Goal: Transaction & Acquisition: Purchase product/service

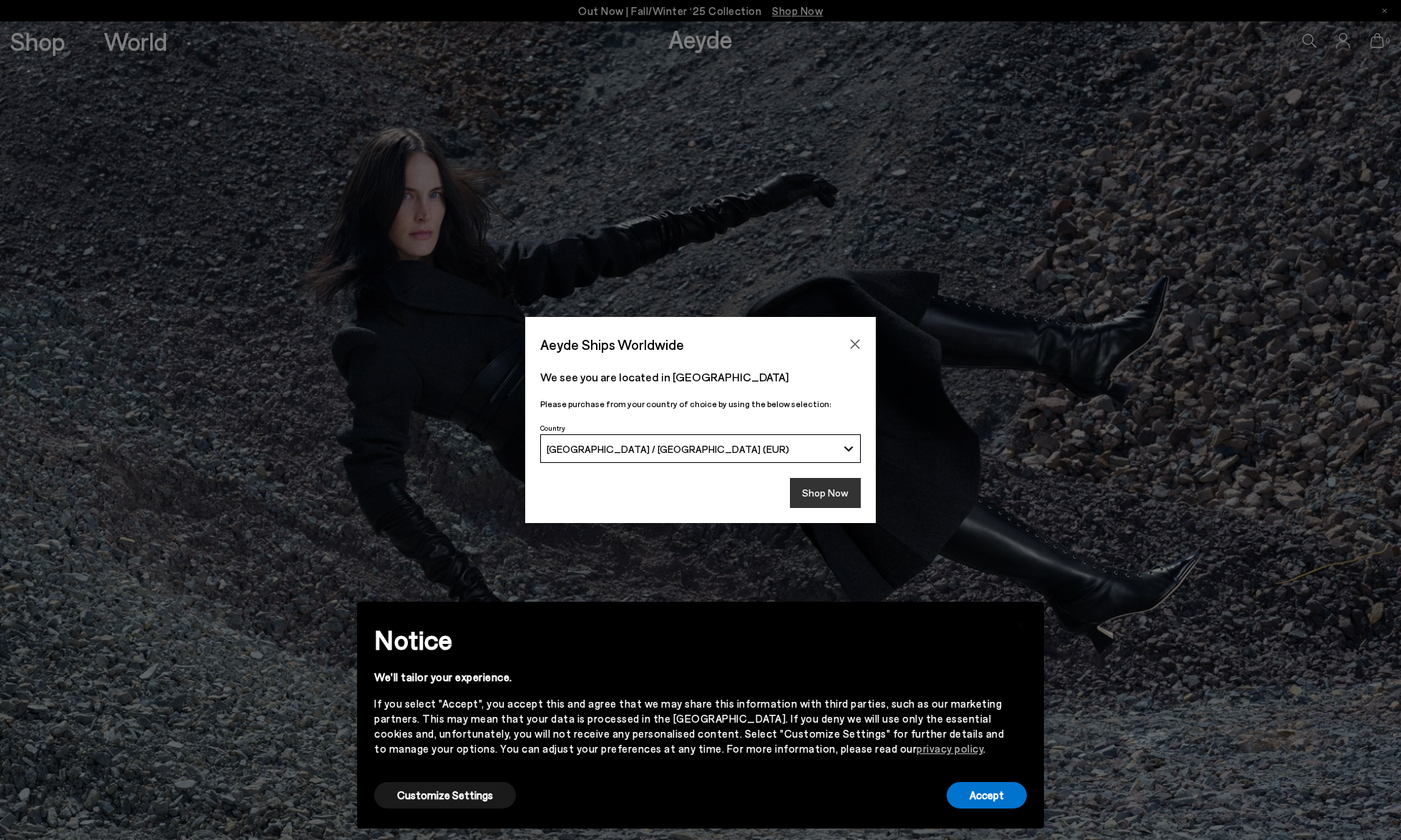
drag, startPoint x: 842, startPoint y: 490, endPoint x: 847, endPoint y: 501, distance: 12.1
click at [842, 490] on button "Shop Now" at bounding box center [826, 493] width 71 height 30
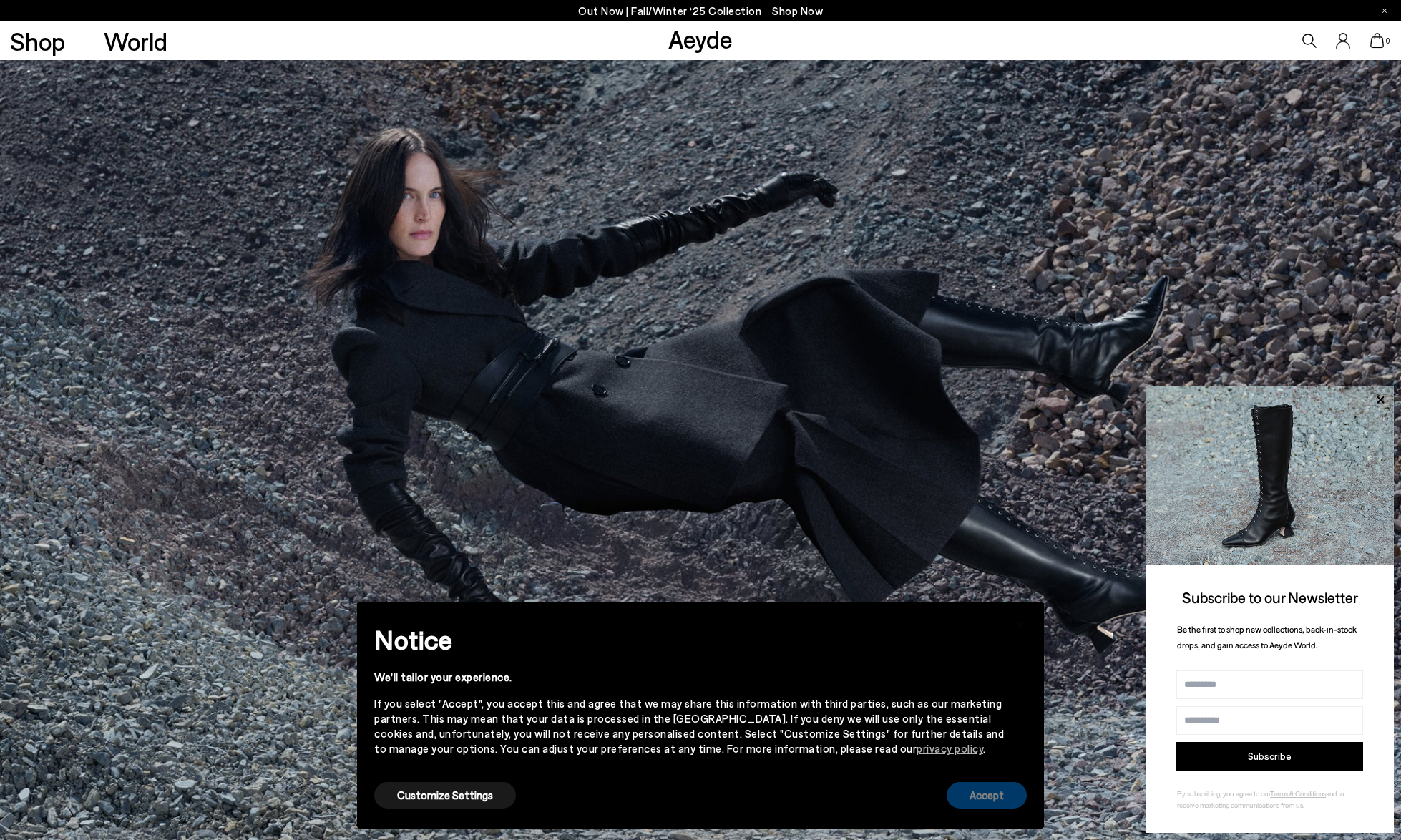
scroll to position [5, 0]
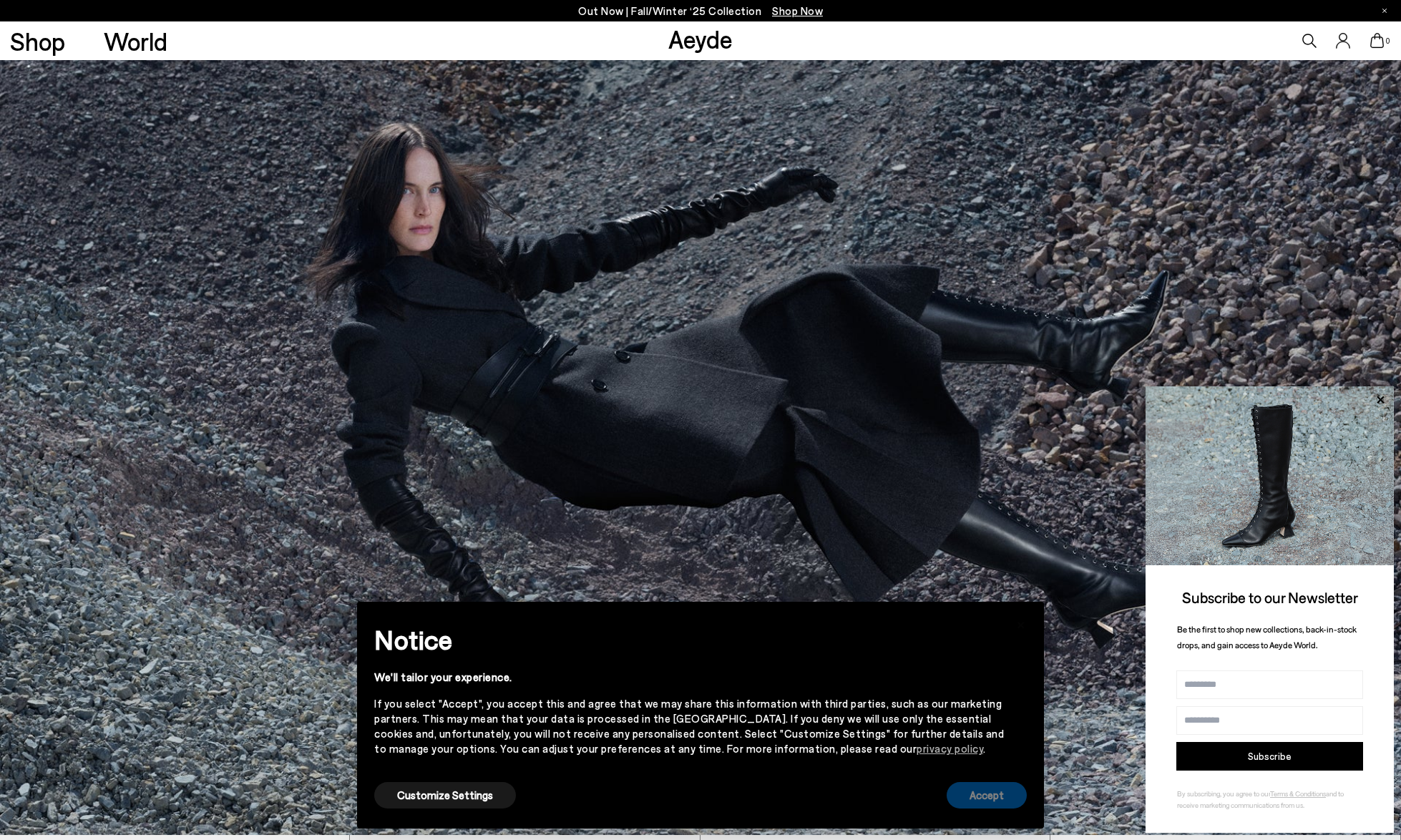
click at [1003, 801] on button "Accept" at bounding box center [987, 795] width 81 height 26
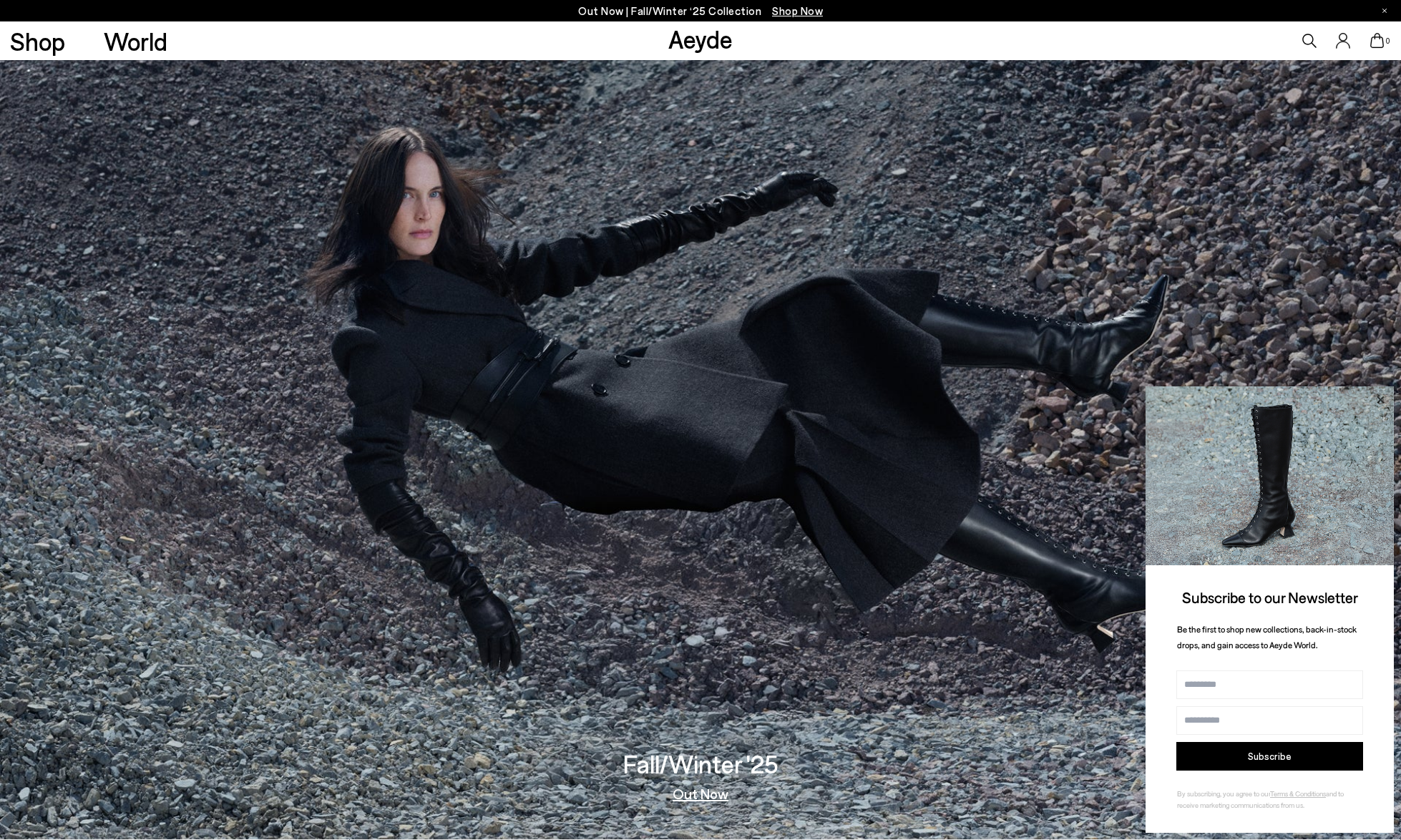
click at [1384, 395] on icon at bounding box center [1380, 399] width 19 height 19
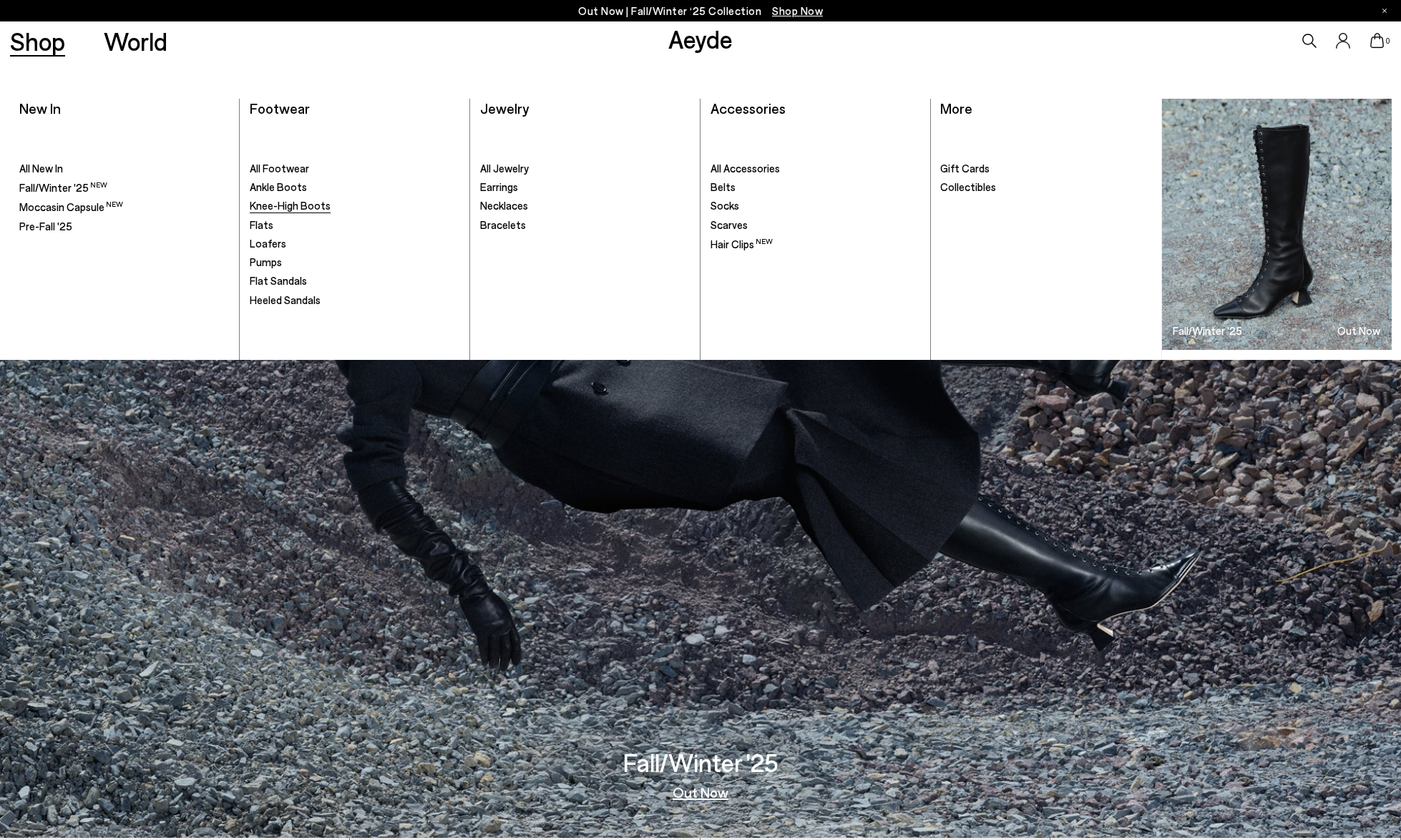
scroll to position [7, 0]
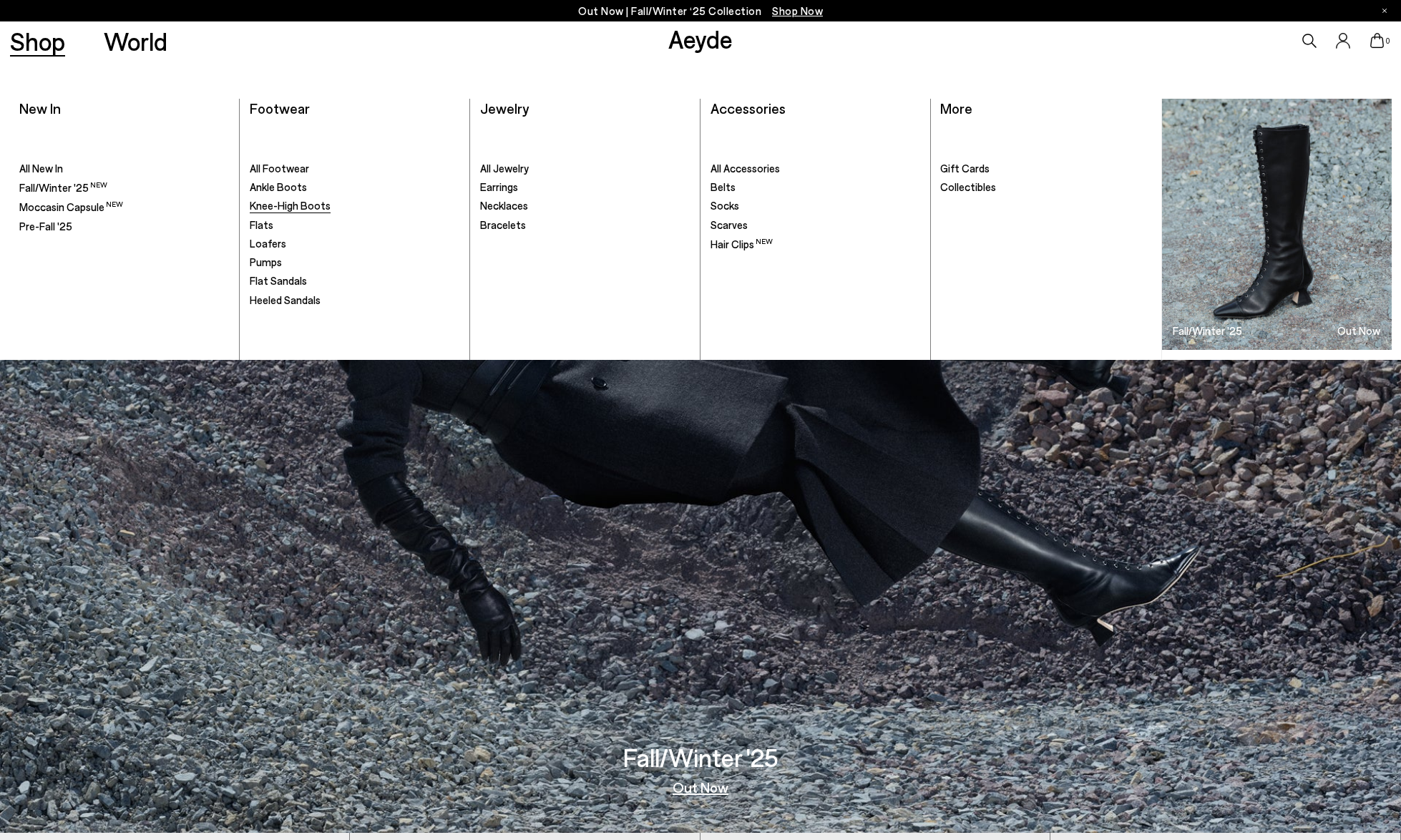
click at [301, 207] on span "Knee-High Boots" at bounding box center [290, 205] width 81 height 13
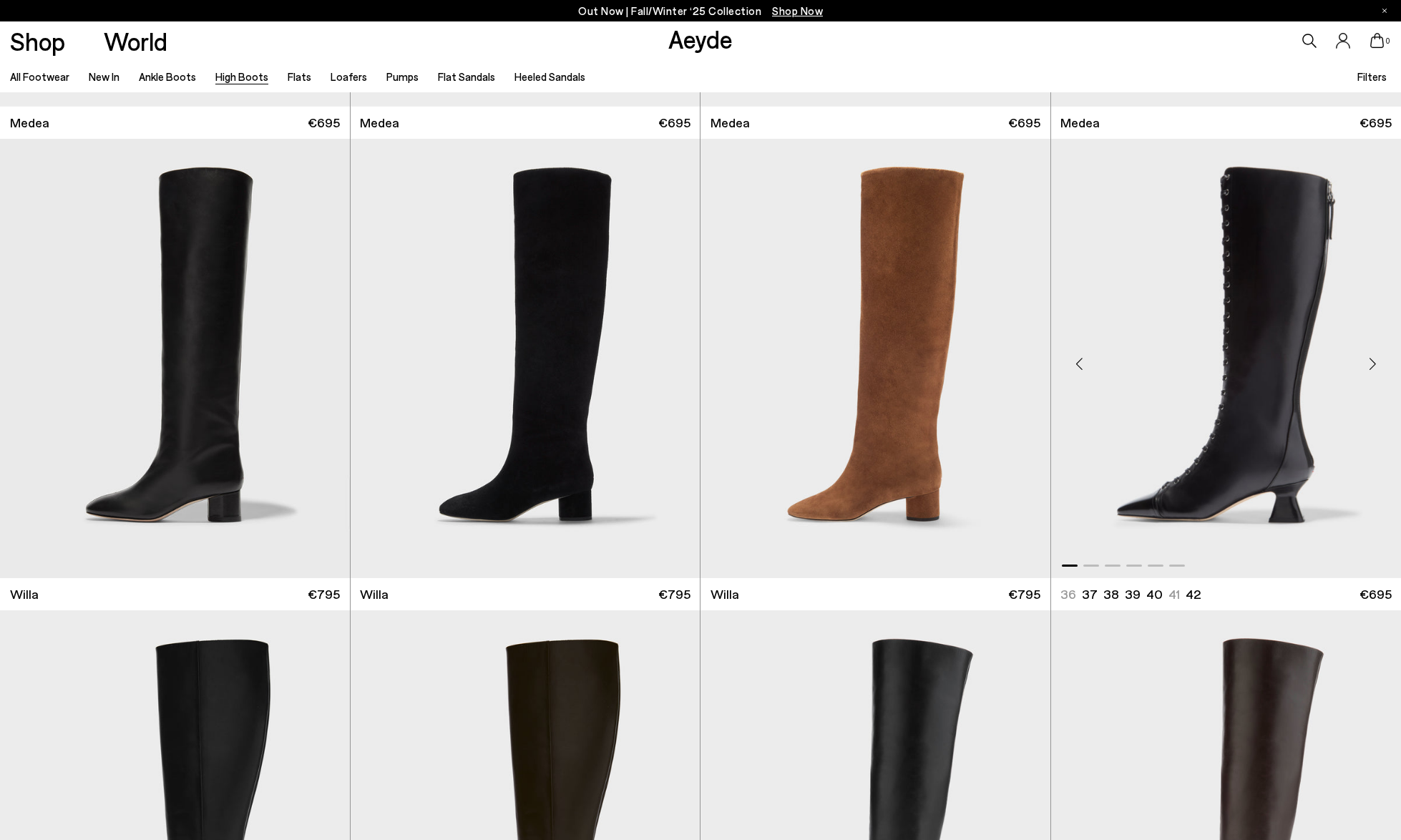
scroll to position [426, 0]
click at [1018, 365] on div "Next slide" at bounding box center [1022, 363] width 43 height 43
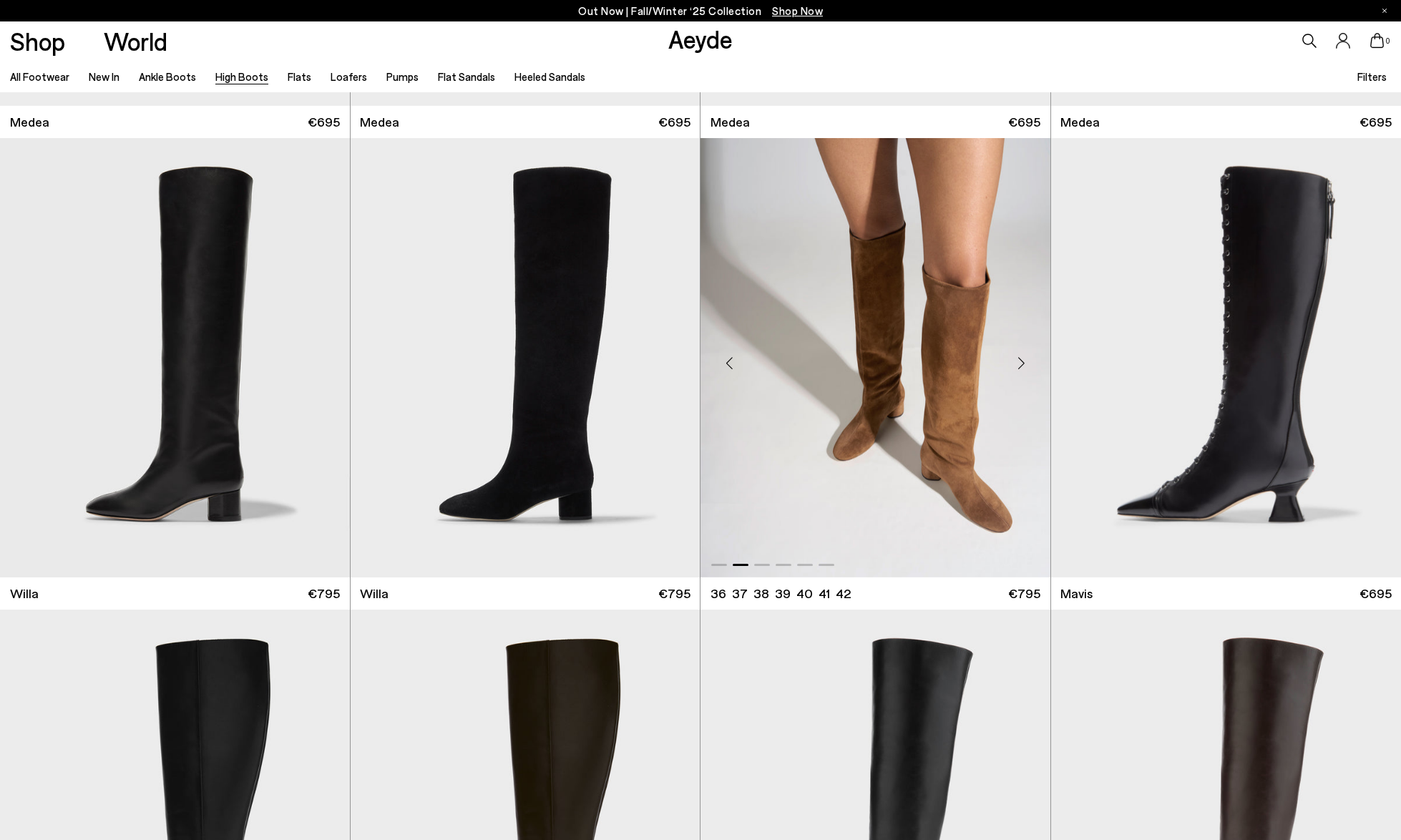
click at [1019, 365] on div "Next slide" at bounding box center [1022, 363] width 43 height 43
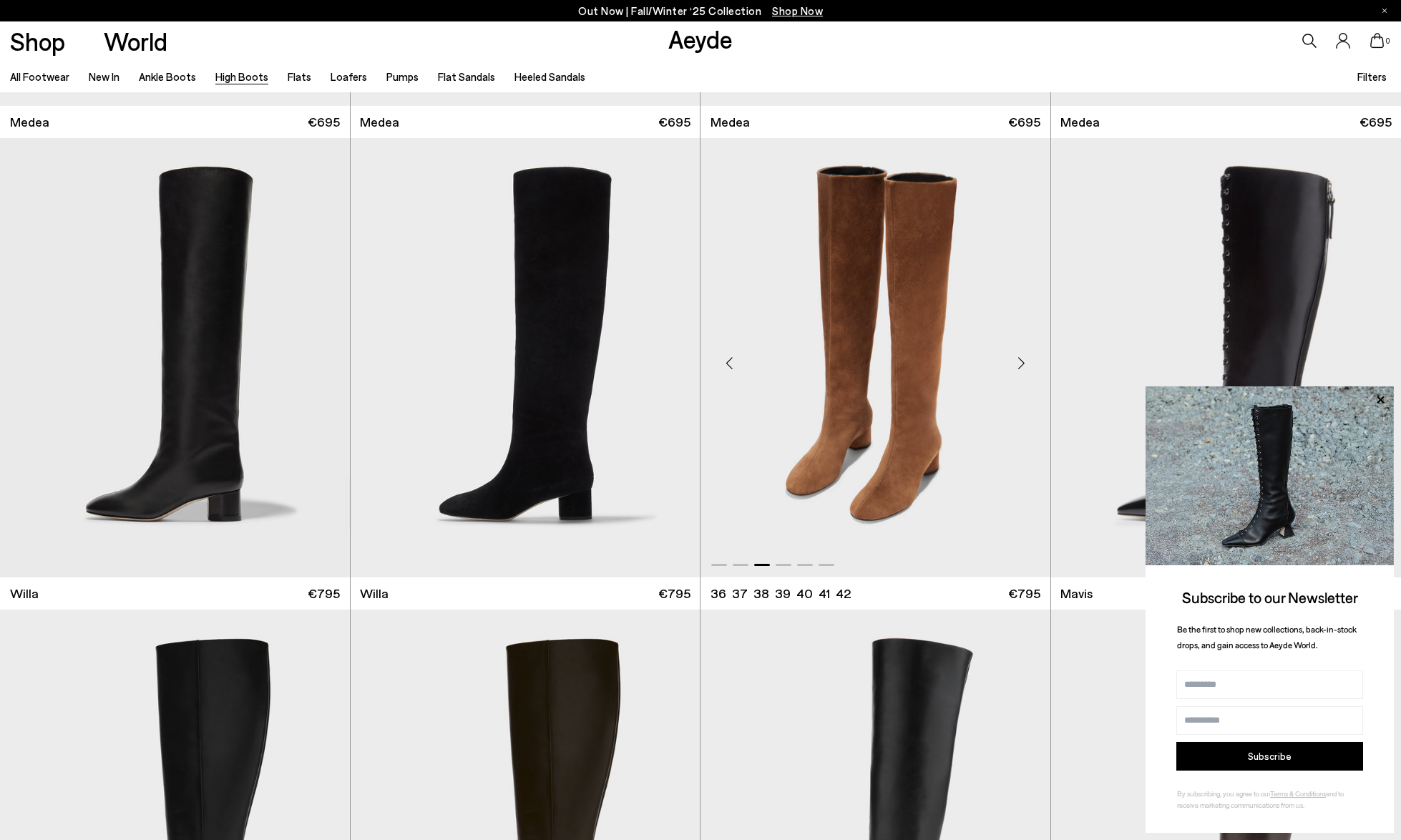
click at [1019, 365] on div "Next slide" at bounding box center [1022, 363] width 43 height 43
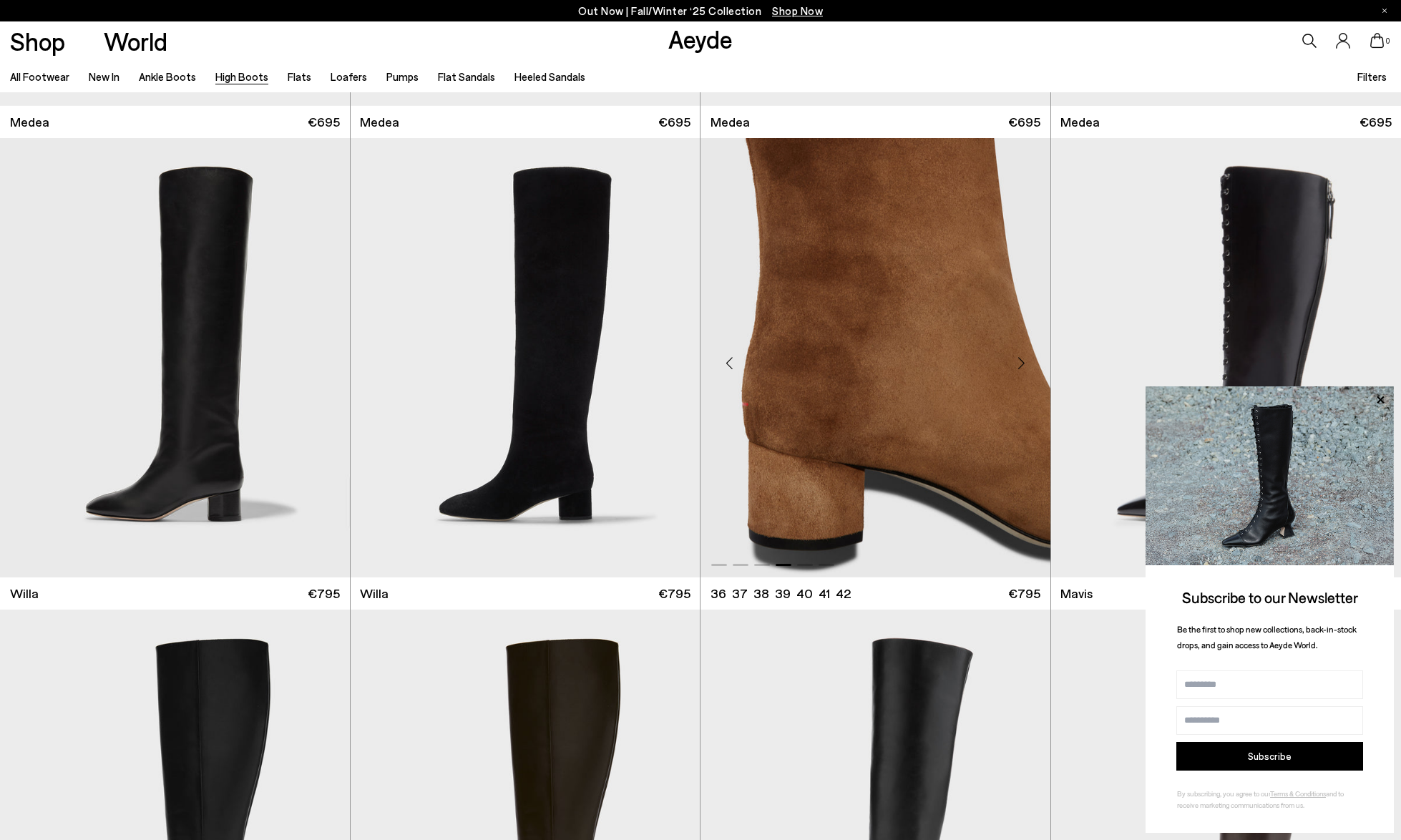
click at [1019, 365] on div "Next slide" at bounding box center [1022, 363] width 43 height 43
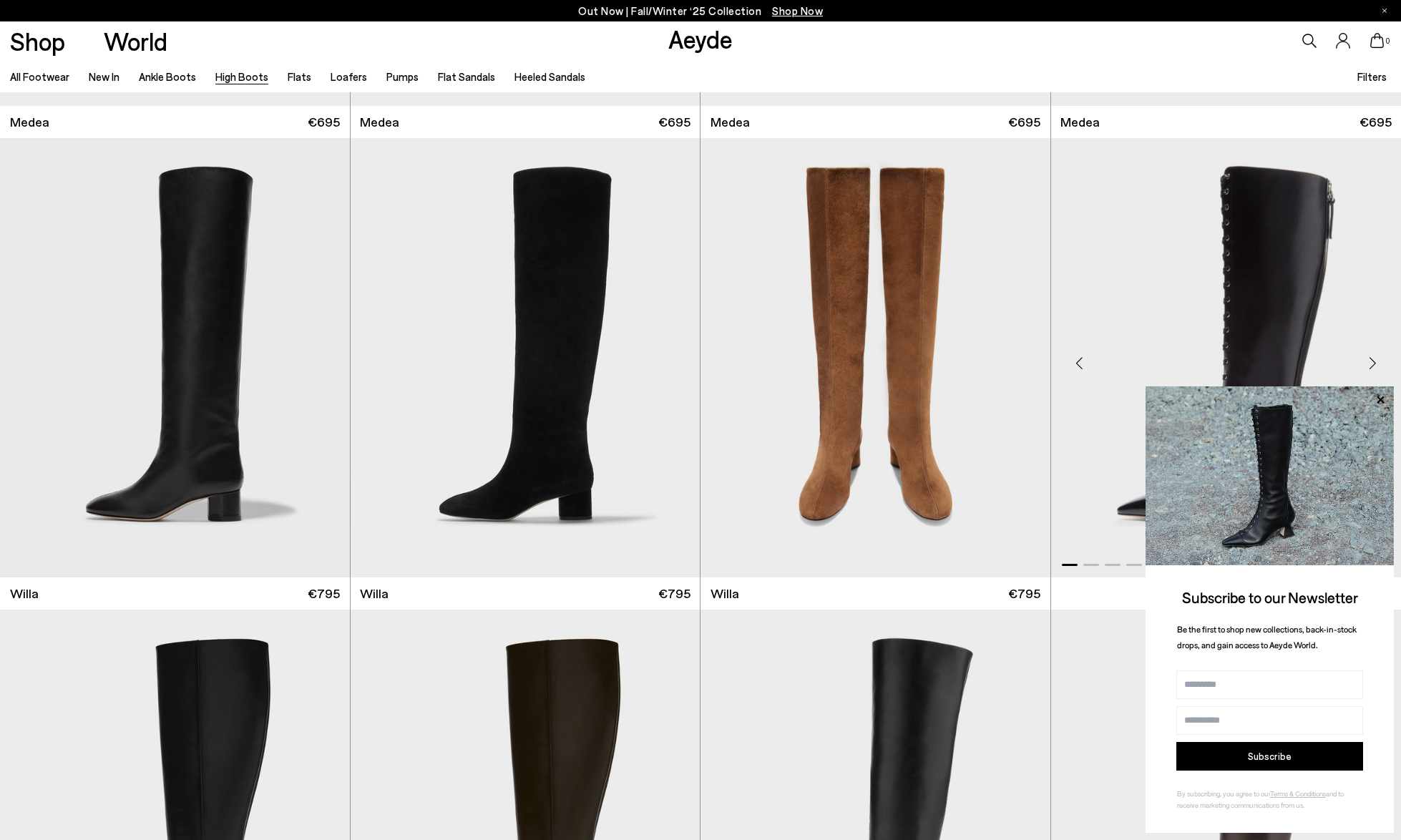
click at [1372, 398] on icon at bounding box center [1380, 399] width 19 height 19
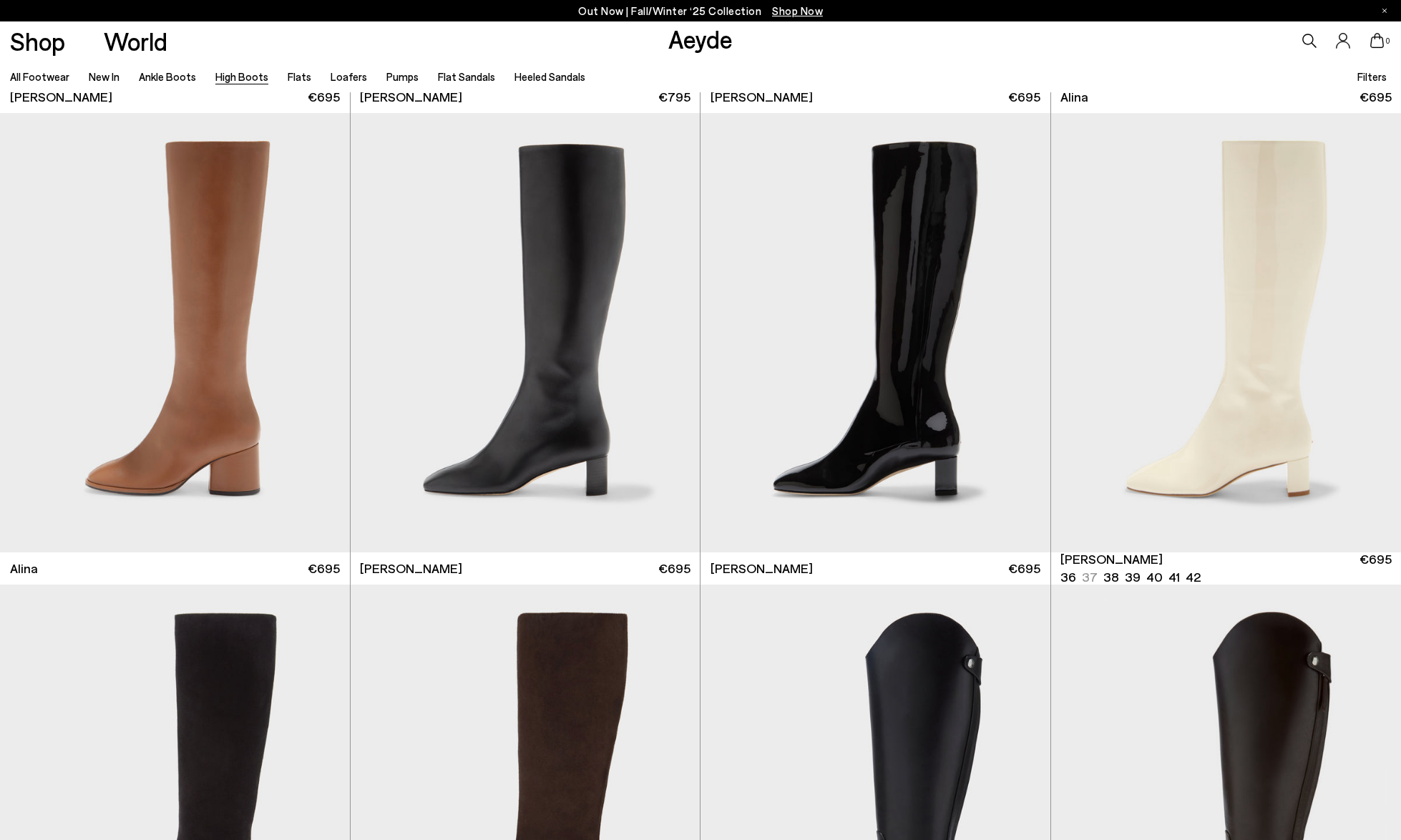
scroll to position [2806, 0]
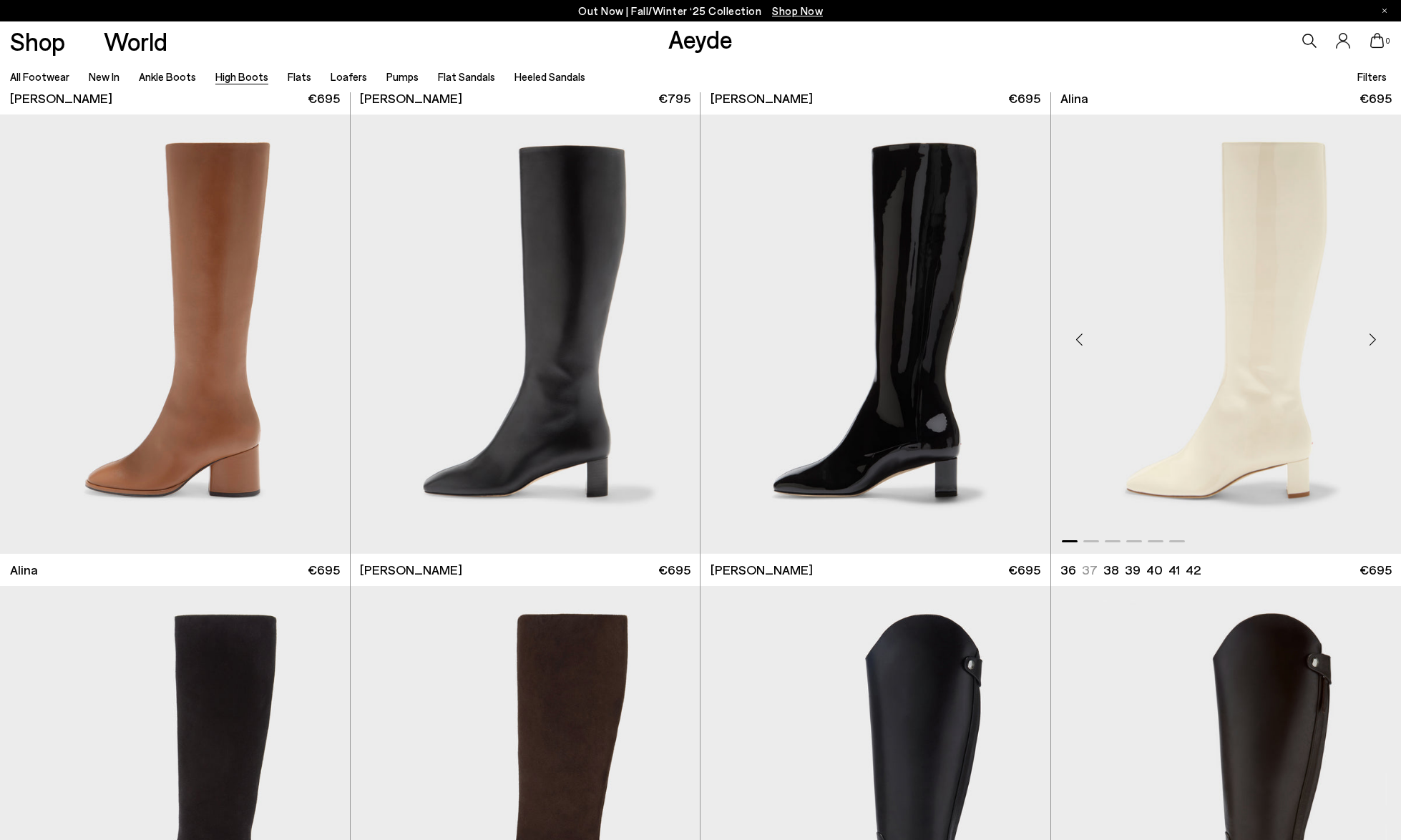
click at [1372, 332] on div "Next slide" at bounding box center [1373, 340] width 43 height 43
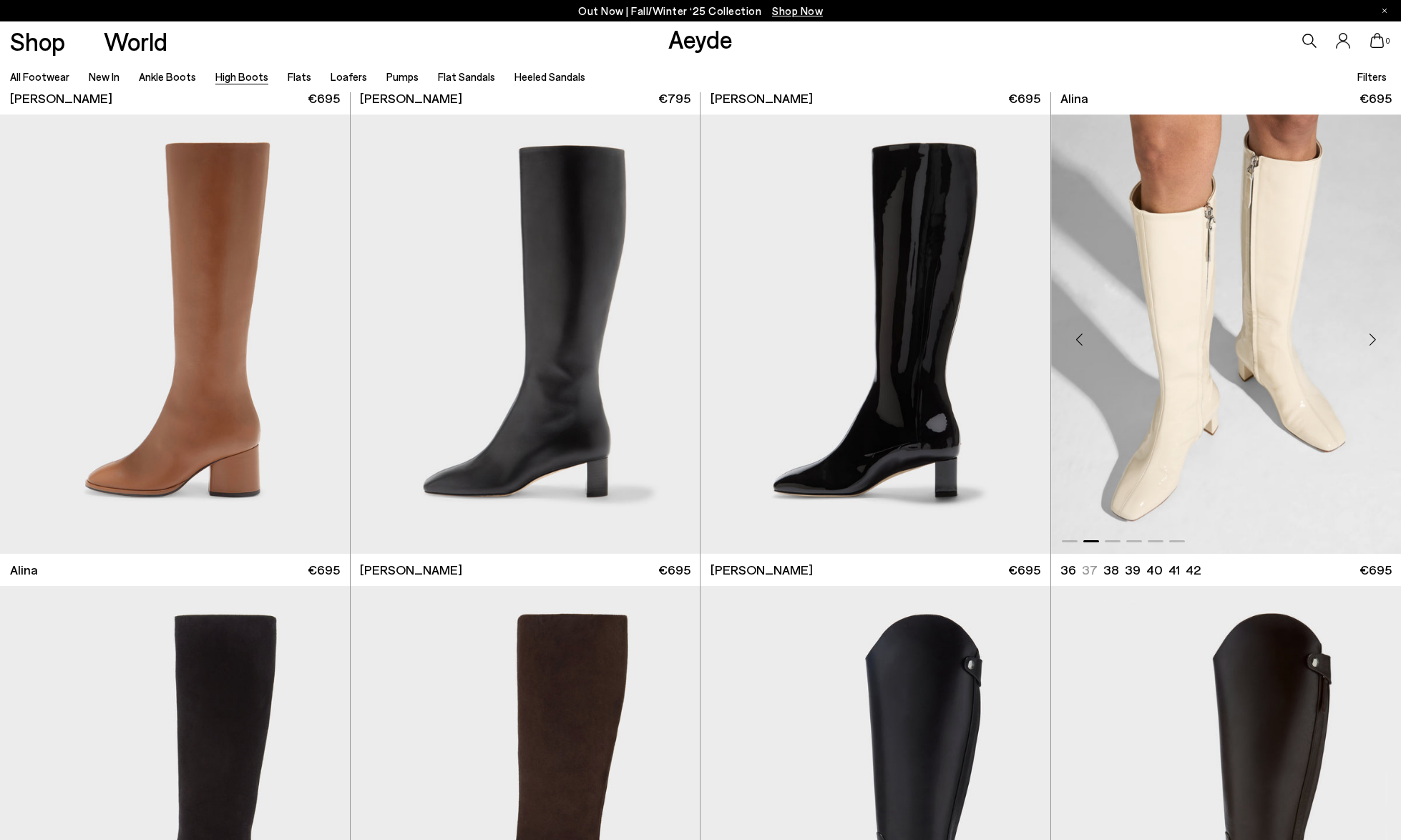
click at [1372, 332] on div "Next slide" at bounding box center [1373, 340] width 43 height 43
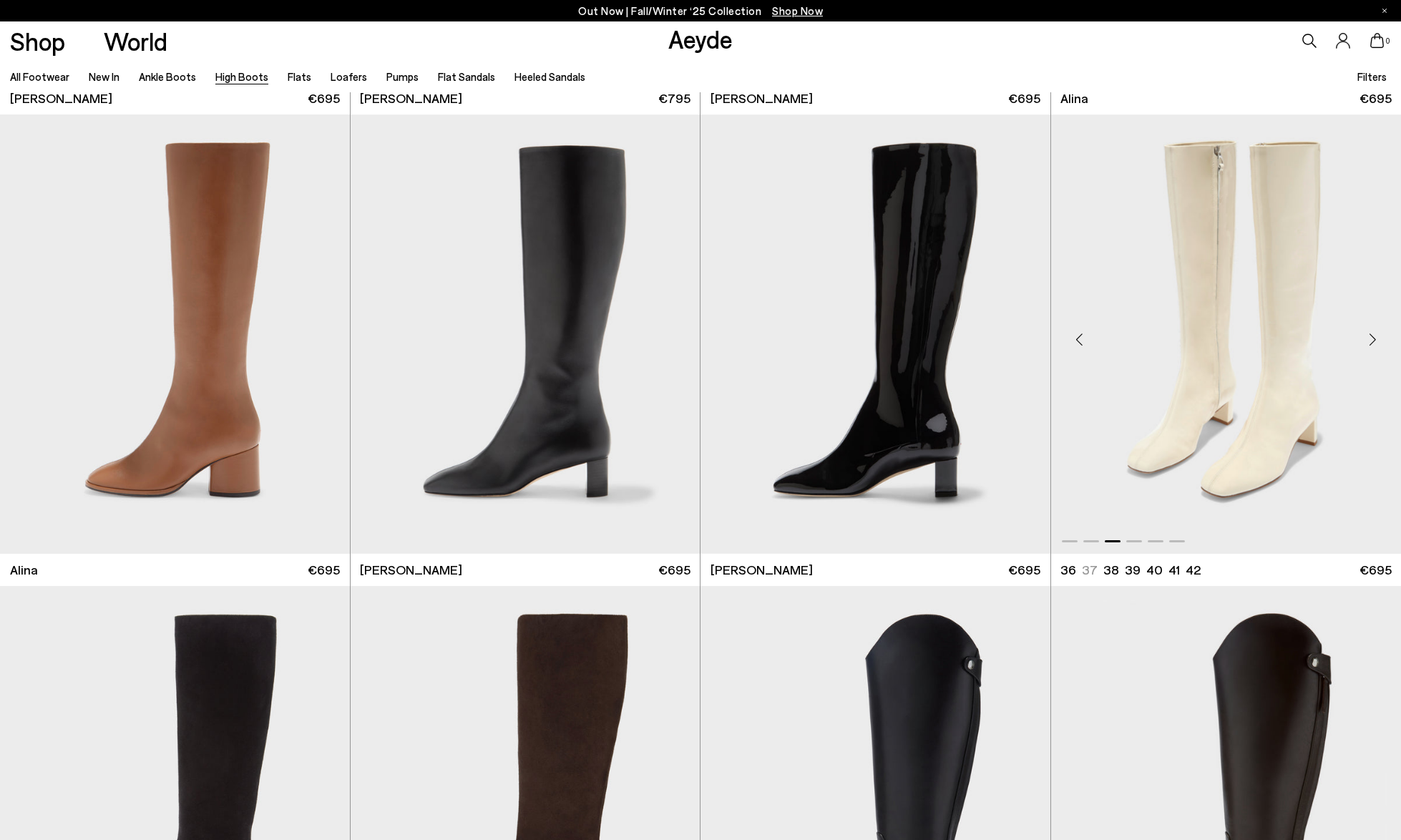
click at [1372, 332] on div "Next slide" at bounding box center [1373, 340] width 43 height 43
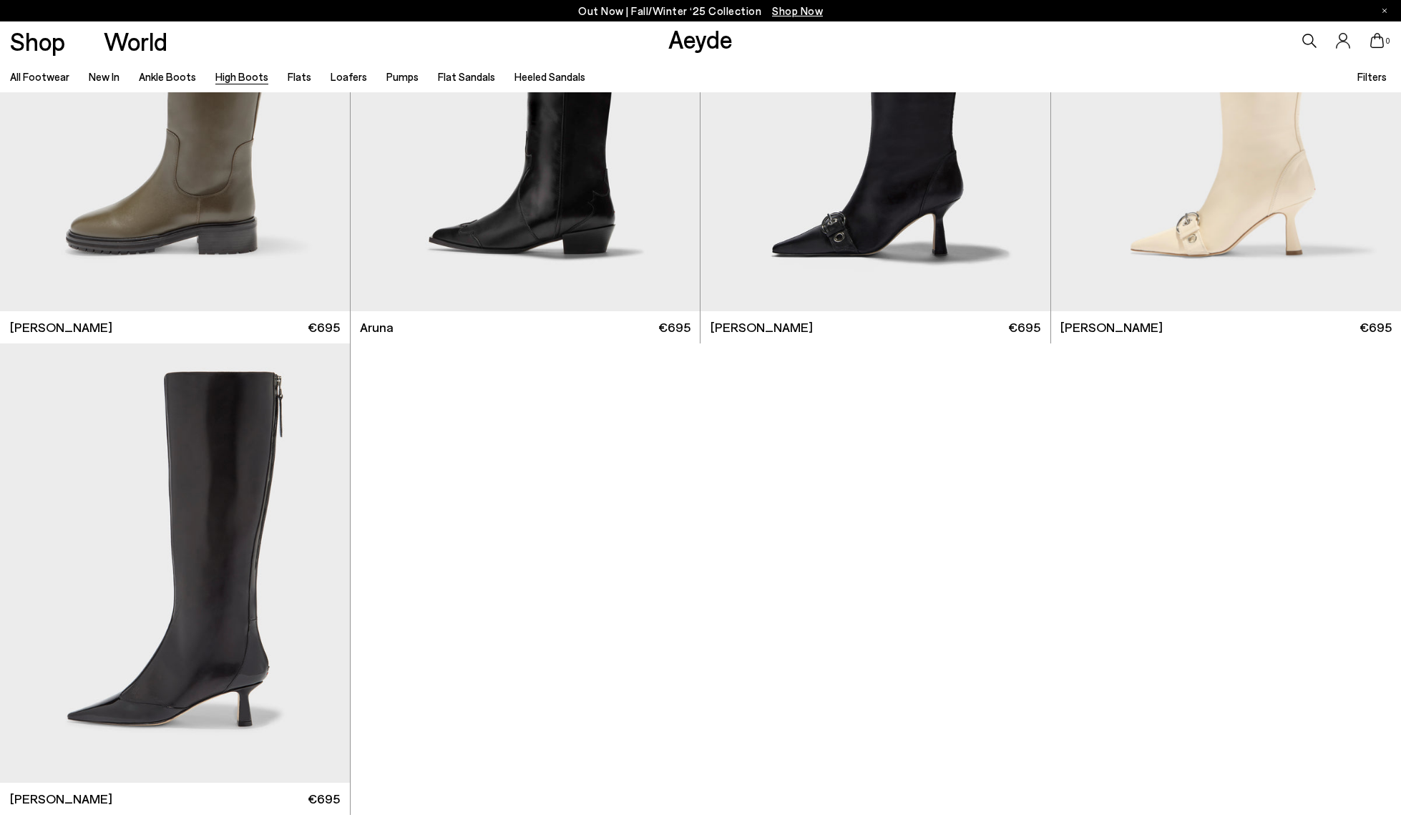
scroll to position [4542, 0]
